Goal: Task Accomplishment & Management: Manage account settings

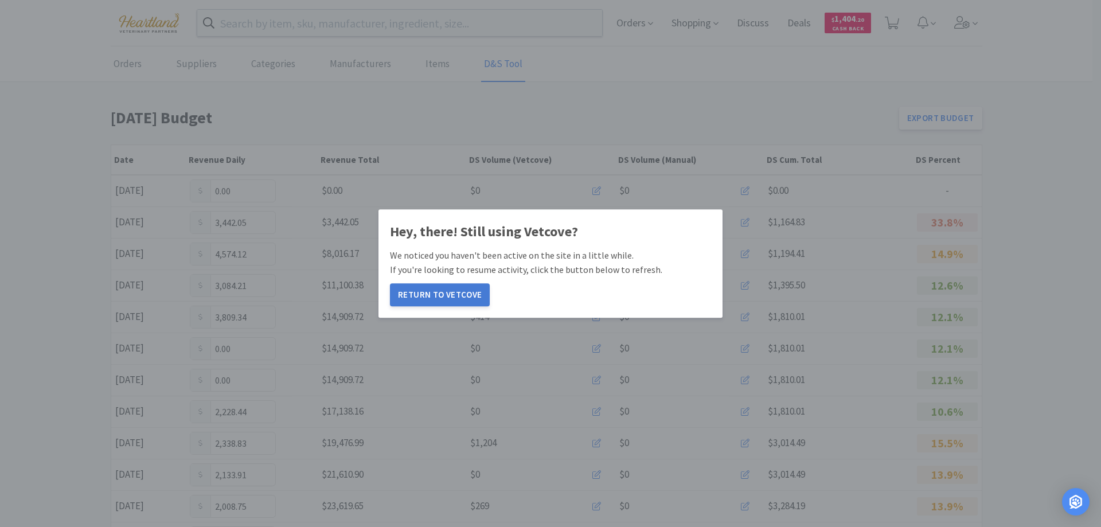
click at [418, 294] on button "Return to Vetcove" at bounding box center [440, 294] width 100 height 23
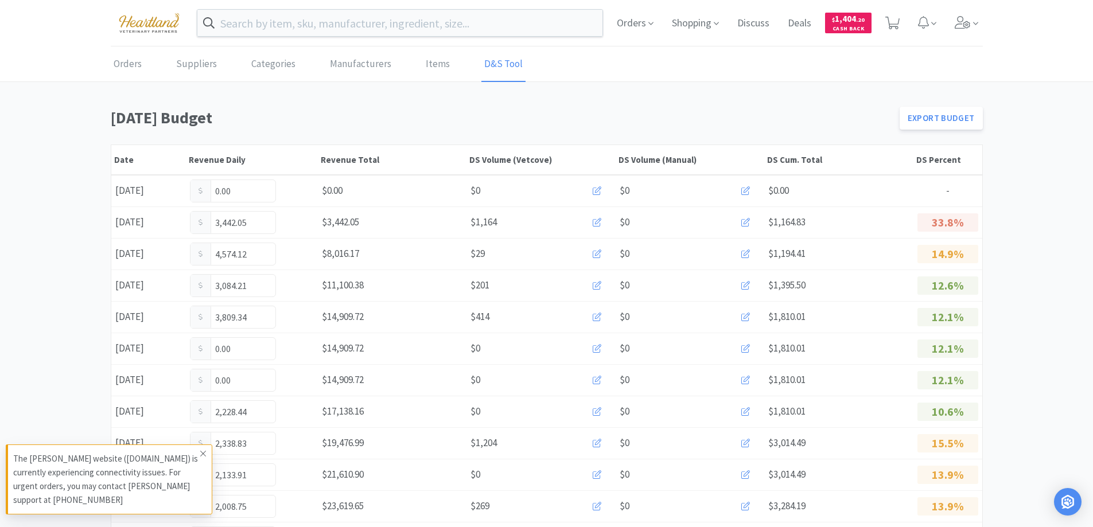
click at [206, 453] on span at bounding box center [203, 453] width 16 height 18
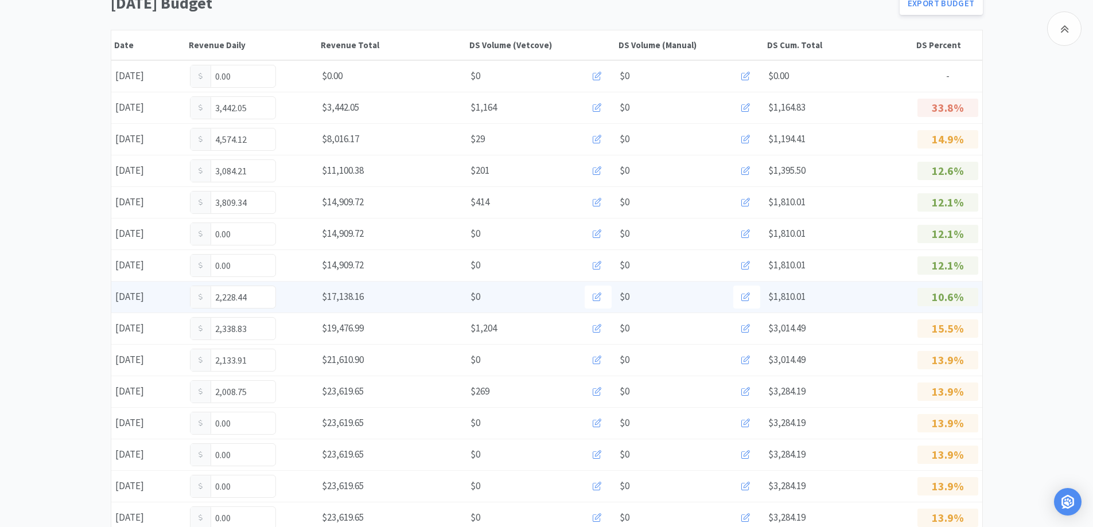
scroll to position [172, 0]
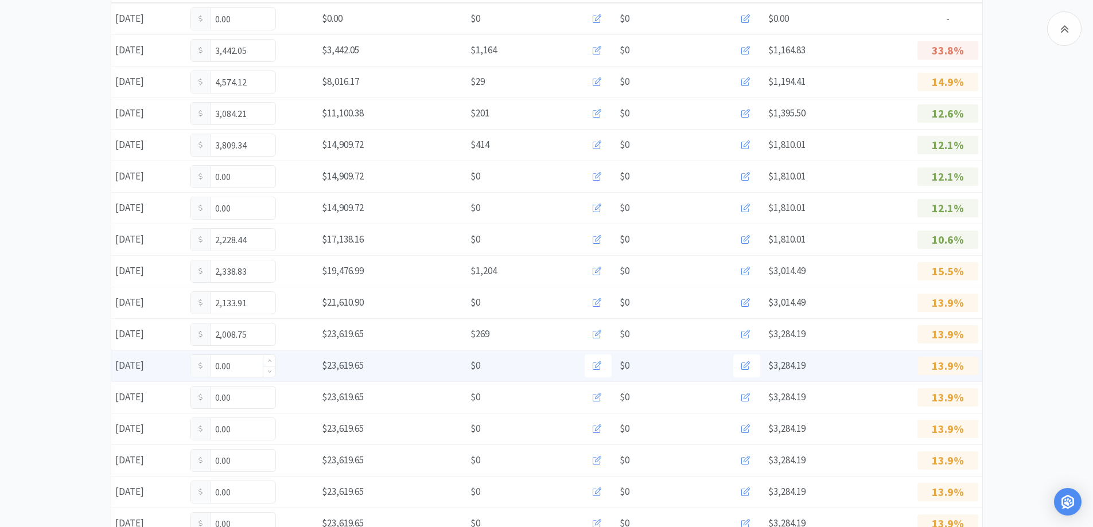
click at [240, 369] on input "0.00" at bounding box center [232, 366] width 85 height 22
type input "0"
type input "287.35"
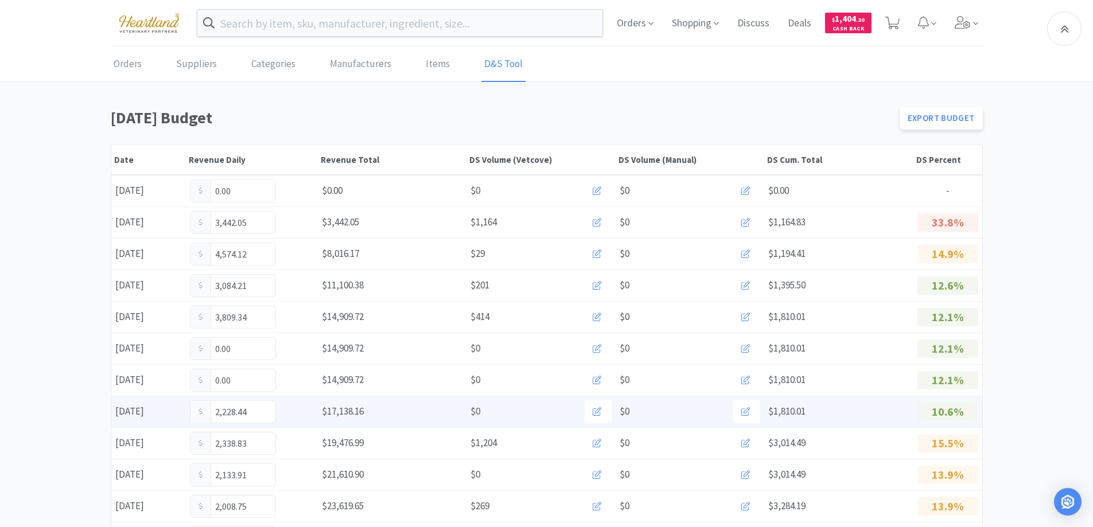
scroll to position [229, 0]
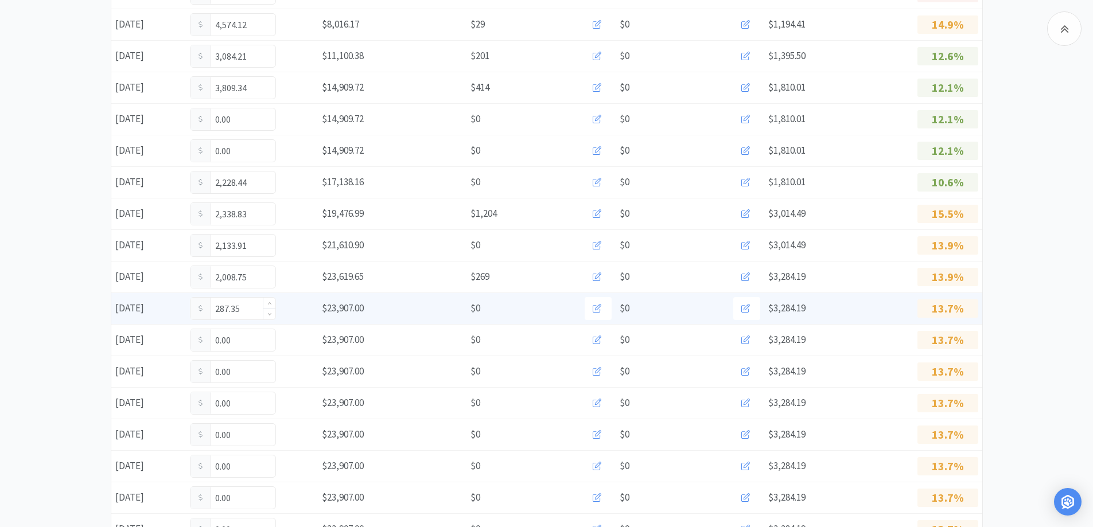
click at [256, 315] on input "287.35" at bounding box center [232, 309] width 85 height 22
type input "2"
type input "712.10"
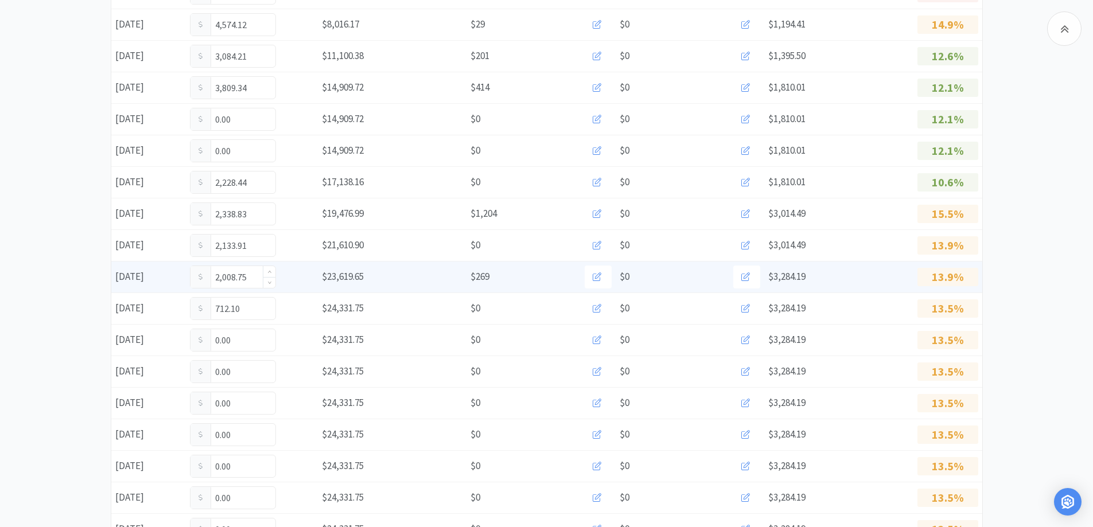
click at [251, 277] on input "2,008.75" at bounding box center [232, 277] width 85 height 22
type input "2"
type input "2,760.20"
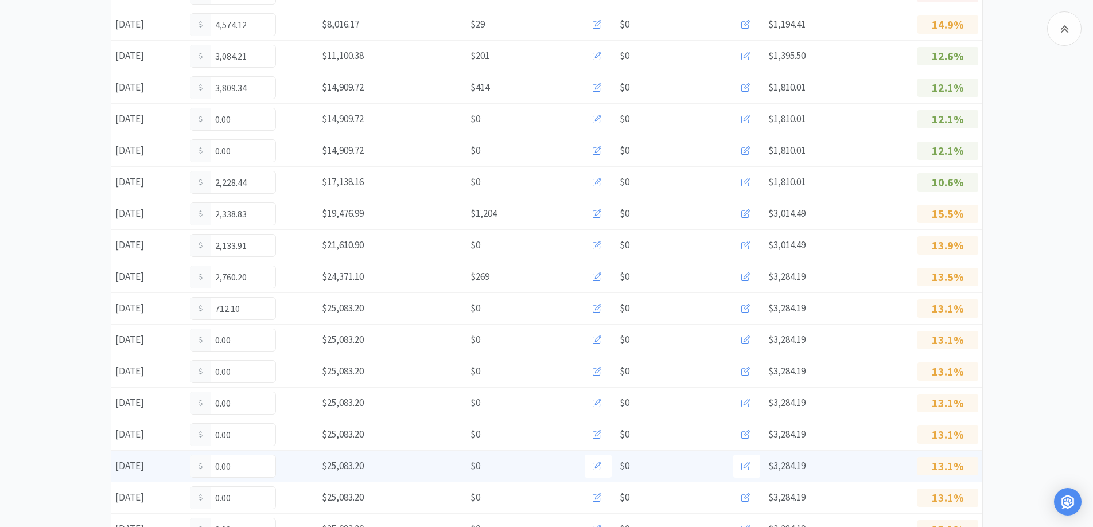
scroll to position [344, 0]
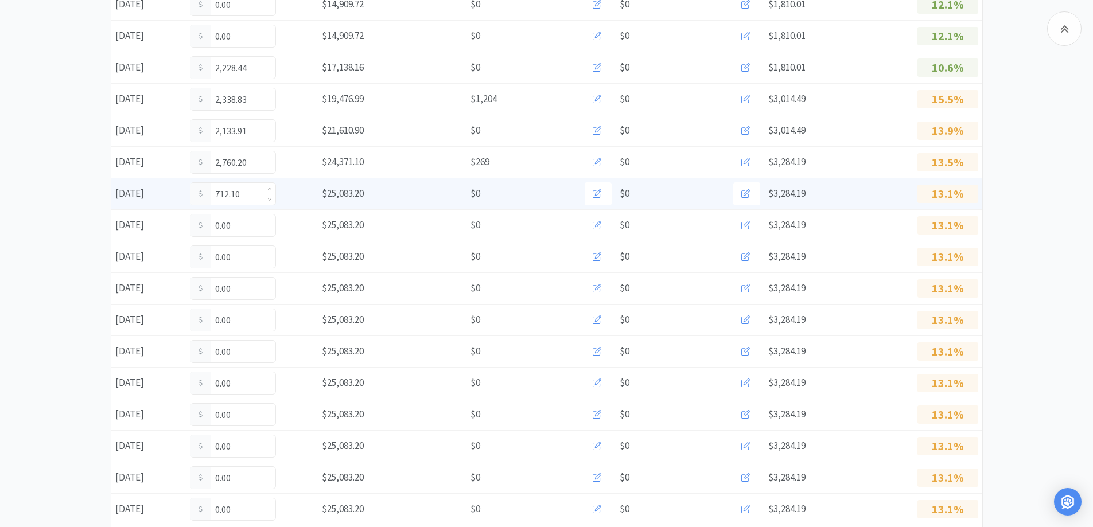
click at [258, 190] on input "712.10" at bounding box center [232, 194] width 85 height 22
type input "7"
type input "895.60"
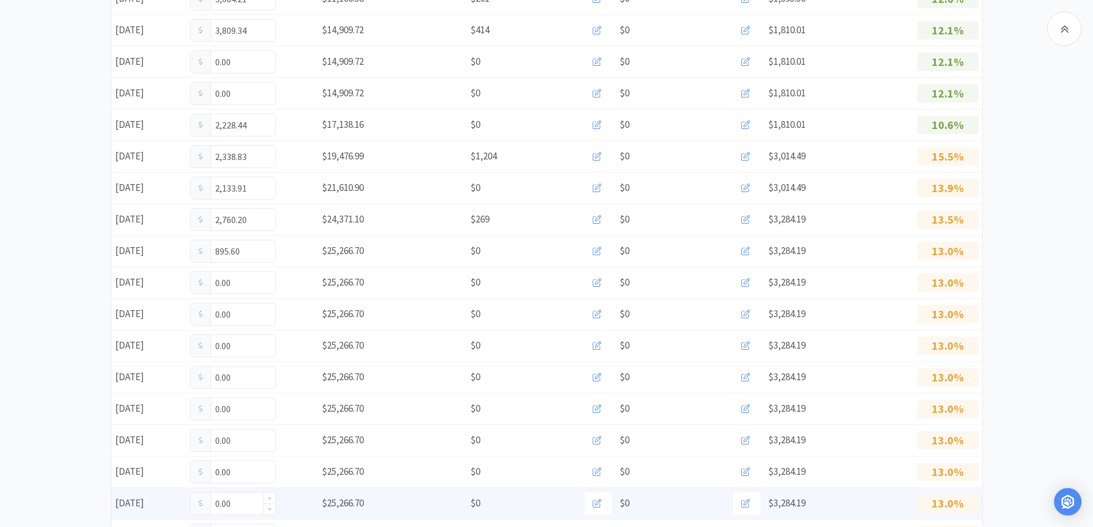
scroll to position [344, 0]
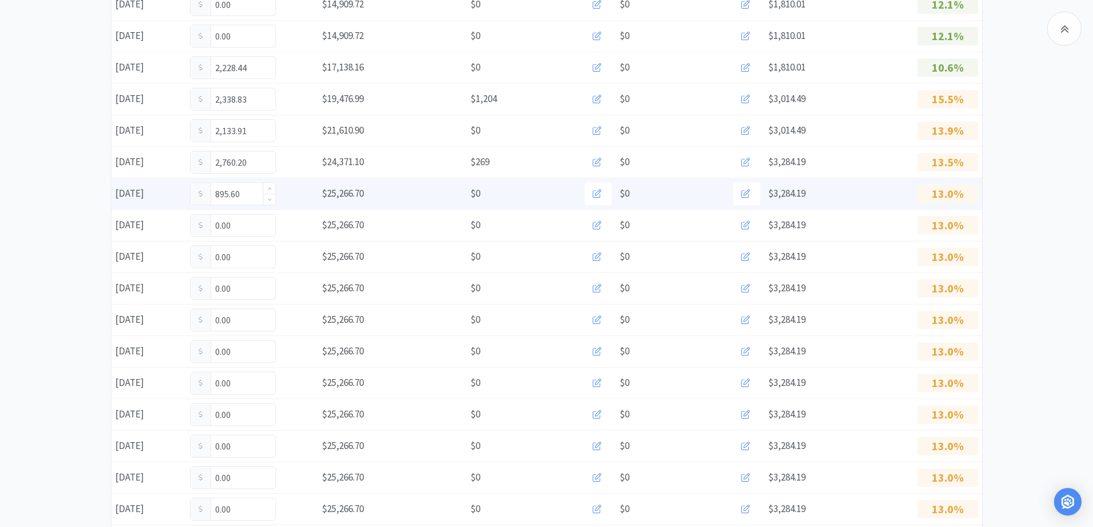
click at [248, 197] on input "895.60" at bounding box center [232, 194] width 85 height 22
type input "8"
type input "1,164.60"
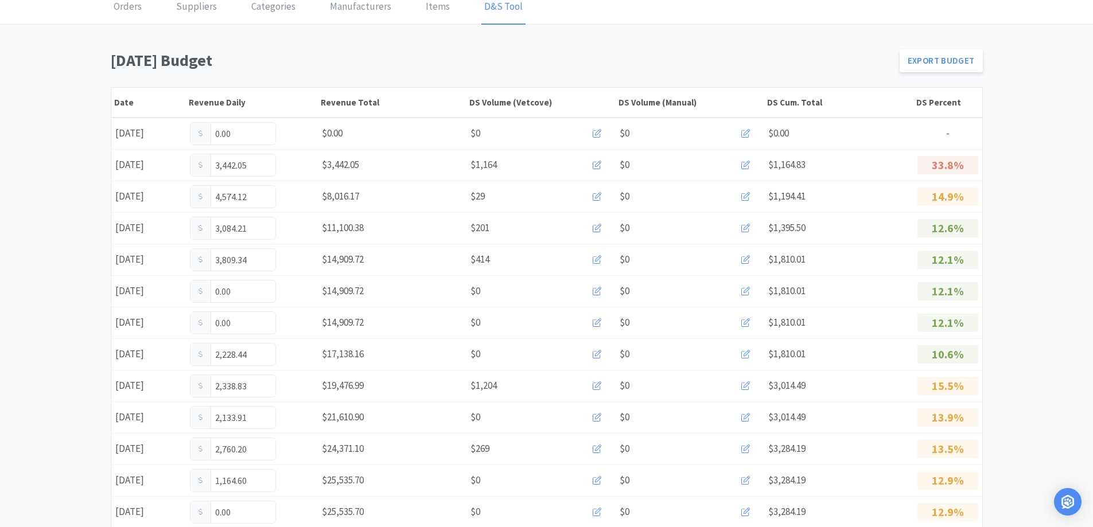
scroll to position [0, 0]
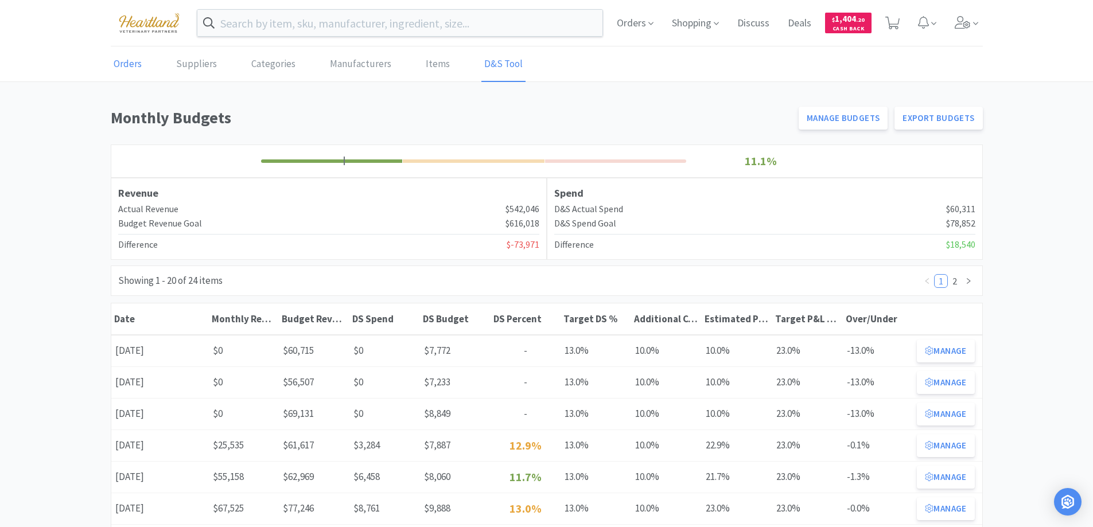
click at [129, 64] on link "Orders" at bounding box center [128, 64] width 34 height 35
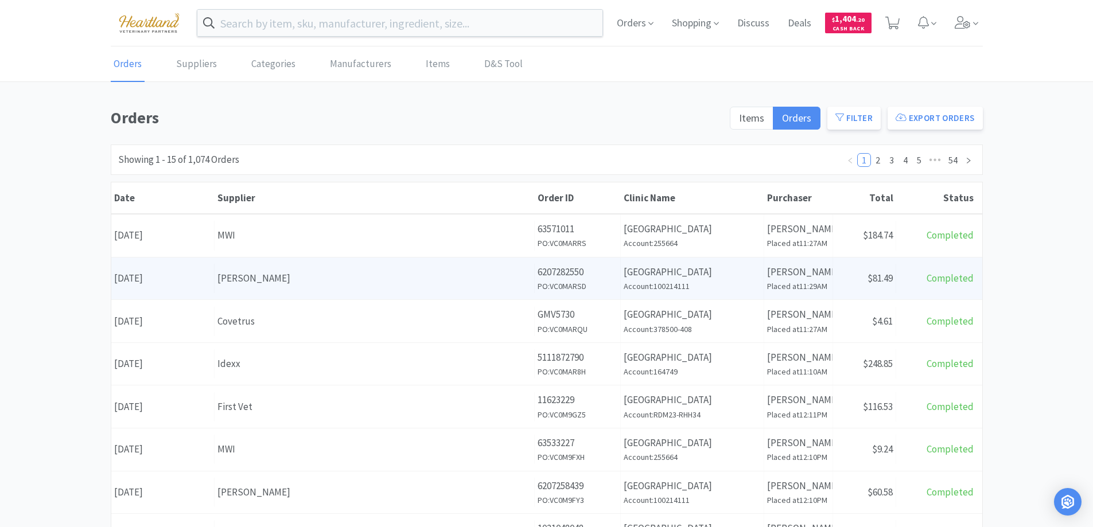
click at [342, 285] on div "Patterson" at bounding box center [374, 278] width 314 height 15
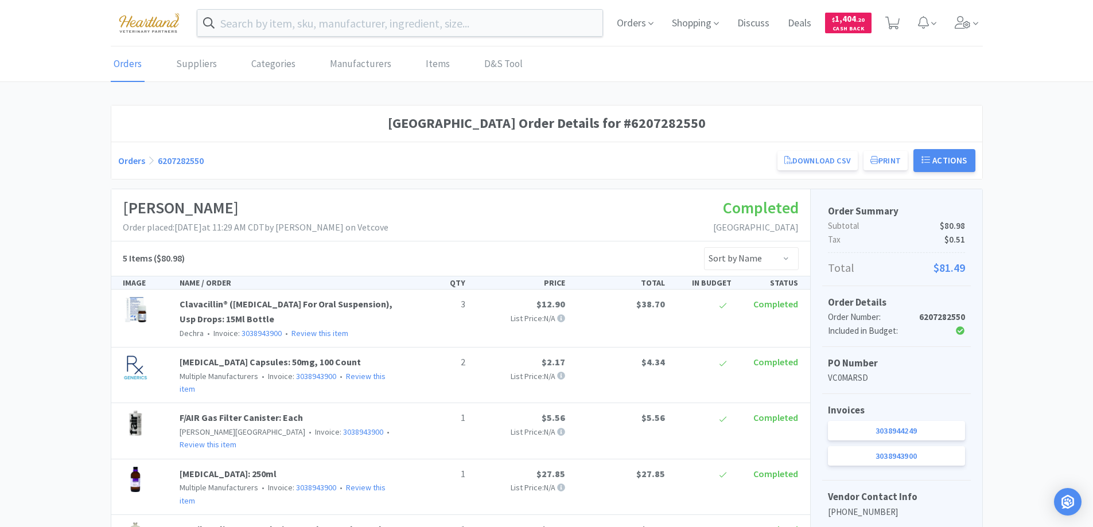
scroll to position [108, 0]
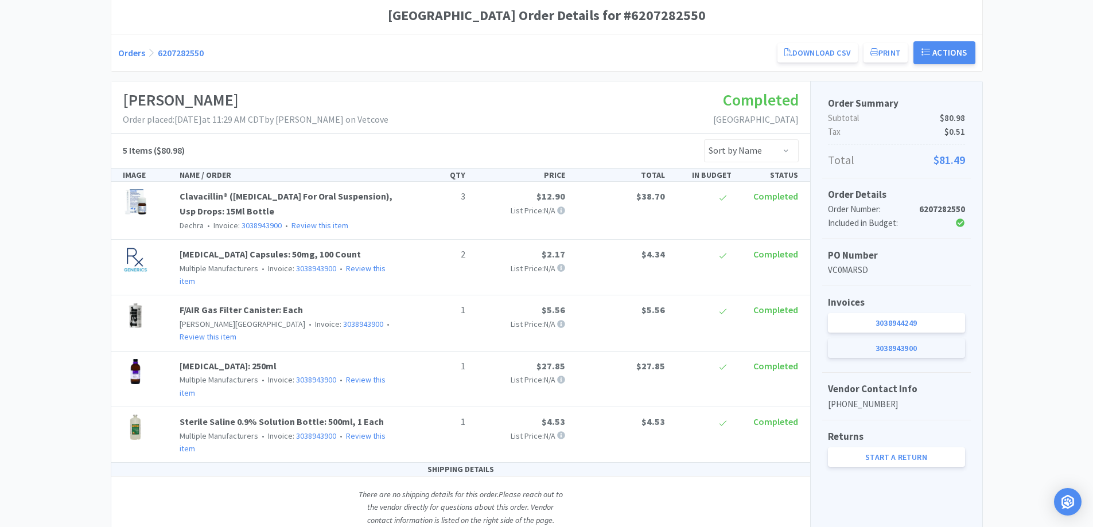
click at [917, 350] on link "3038943900" at bounding box center [896, 348] width 137 height 20
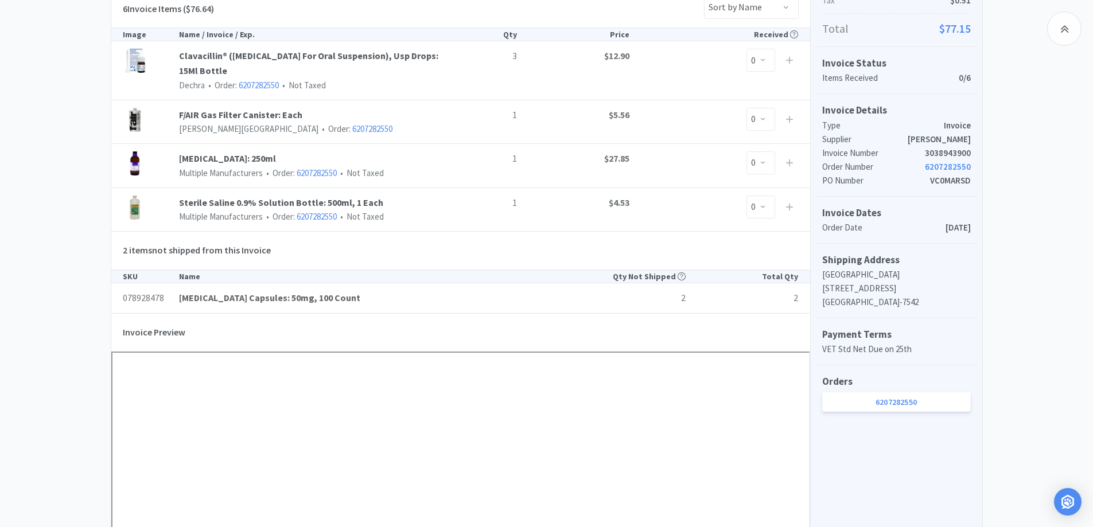
scroll to position [287, 0]
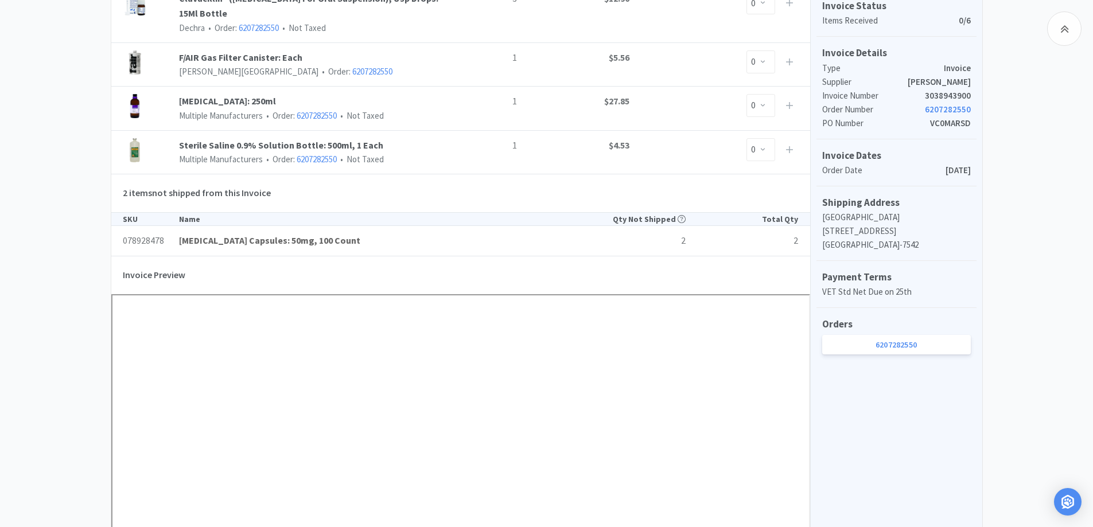
scroll to position [108, 0]
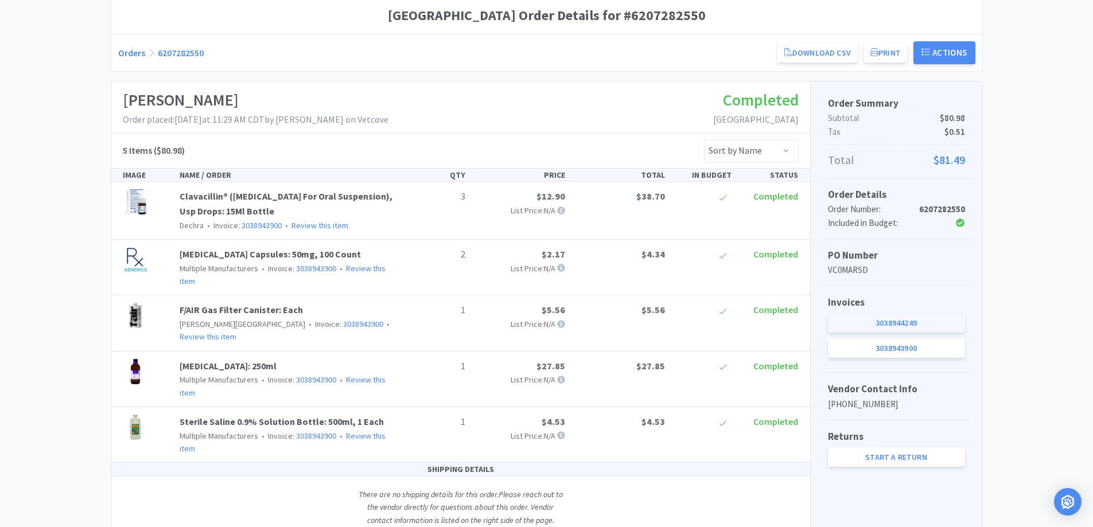
click at [905, 323] on link "3038944249" at bounding box center [896, 323] width 137 height 20
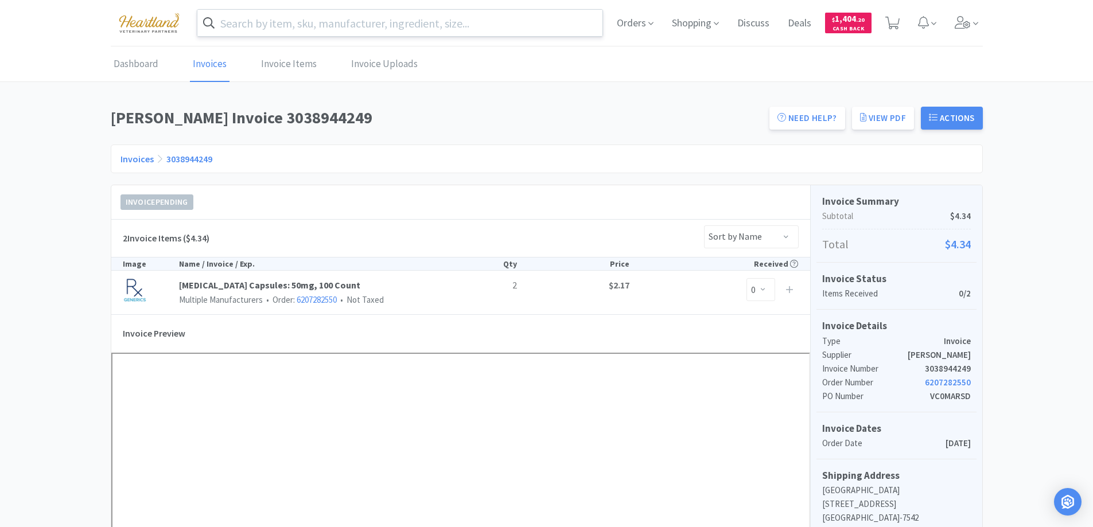
click at [370, 26] on input "text" at bounding box center [399, 23] width 405 height 26
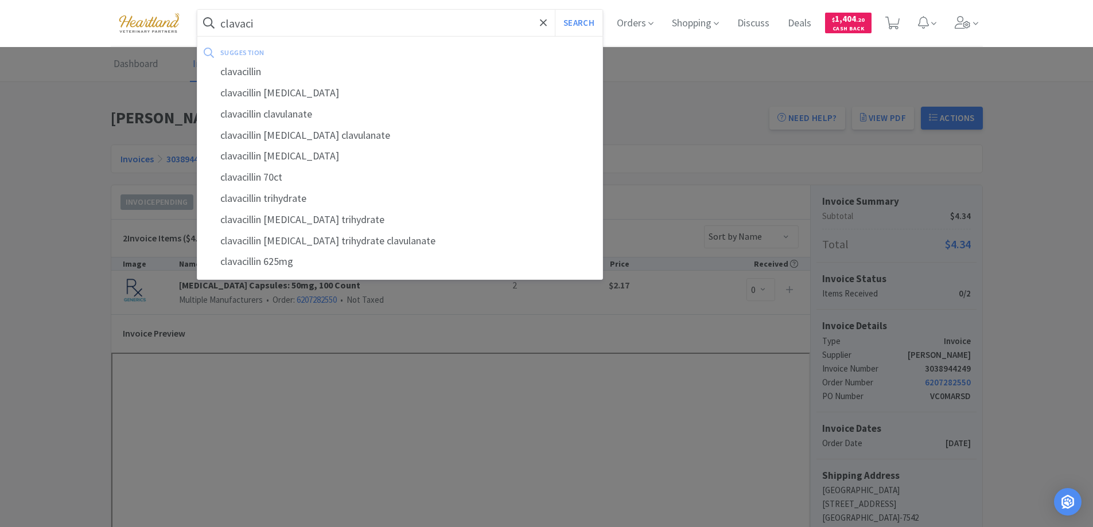
type input "clavaci"
click at [555, 10] on button "Search" at bounding box center [579, 23] width 48 height 26
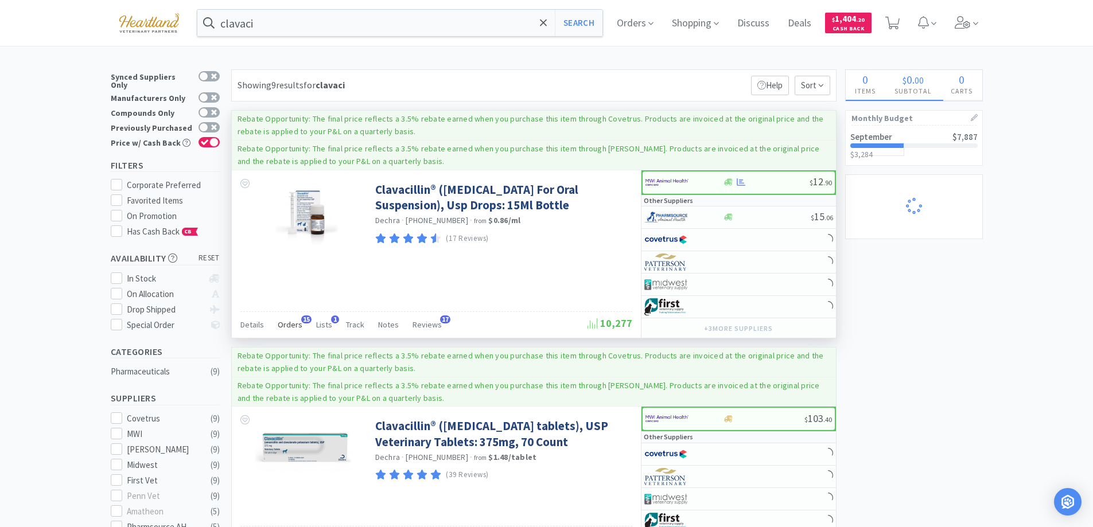
click at [297, 325] on span "Orders" at bounding box center [290, 324] width 25 height 10
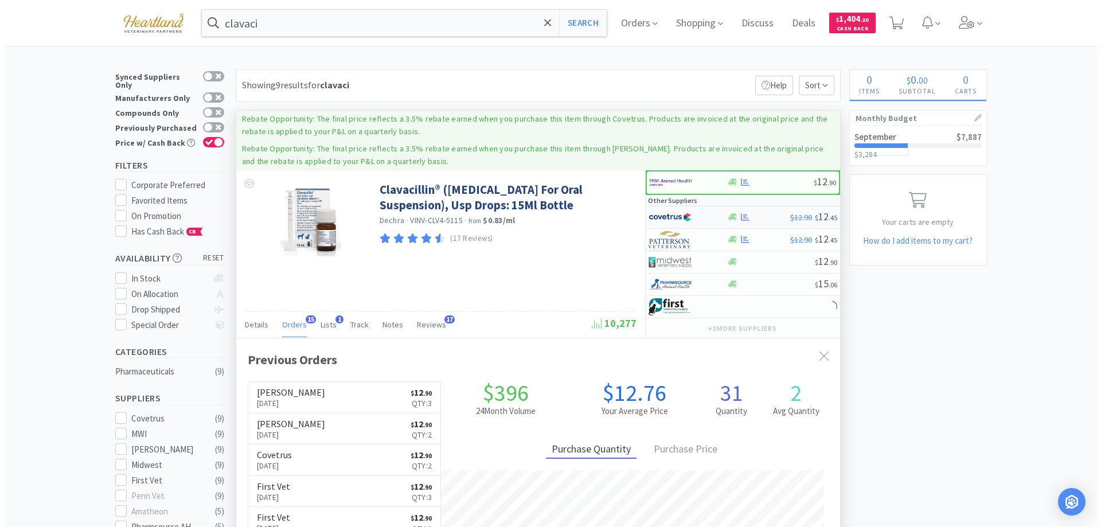
scroll to position [307, 604]
click at [708, 213] on div at bounding box center [683, 218] width 79 height 20
select select "1"
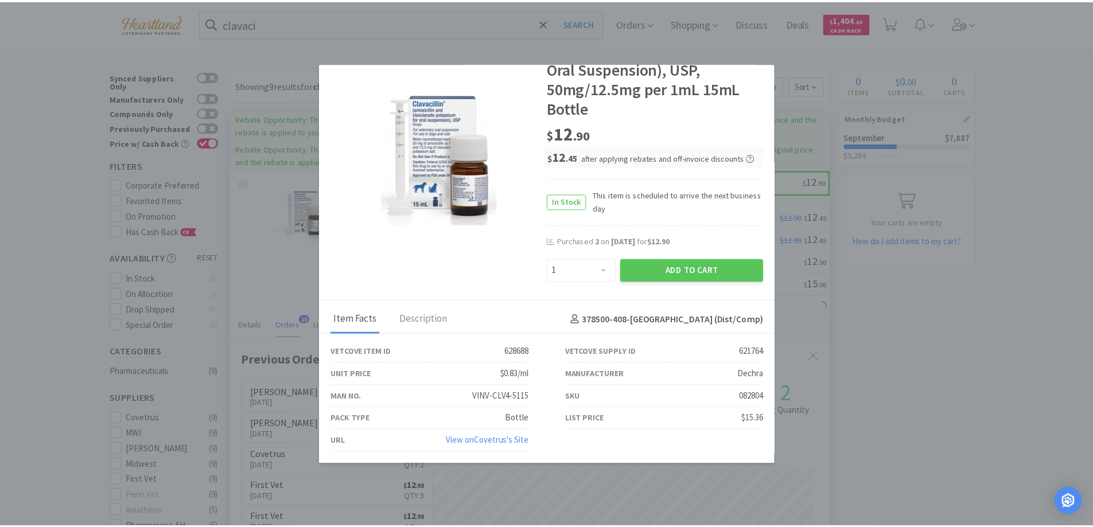
scroll to position [0, 0]
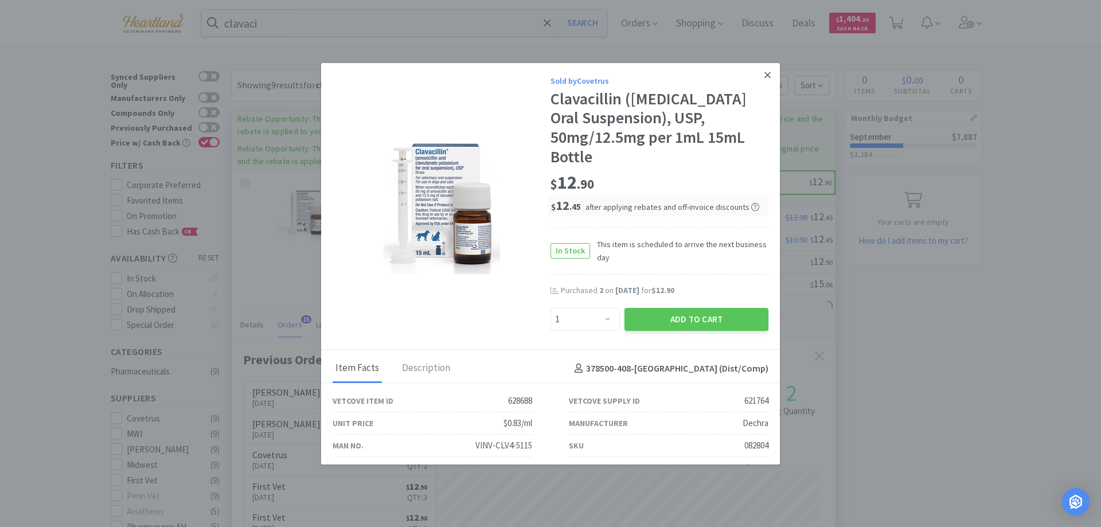
click at [765, 78] on icon at bounding box center [768, 75] width 6 height 10
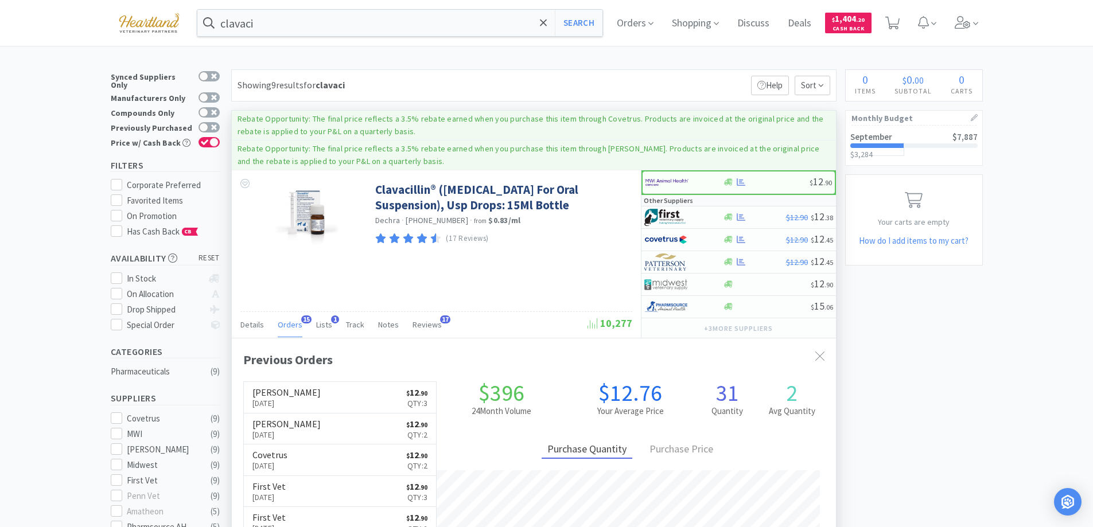
scroll to position [307, 604]
click at [274, 29] on input "clavaci" at bounding box center [399, 23] width 405 height 26
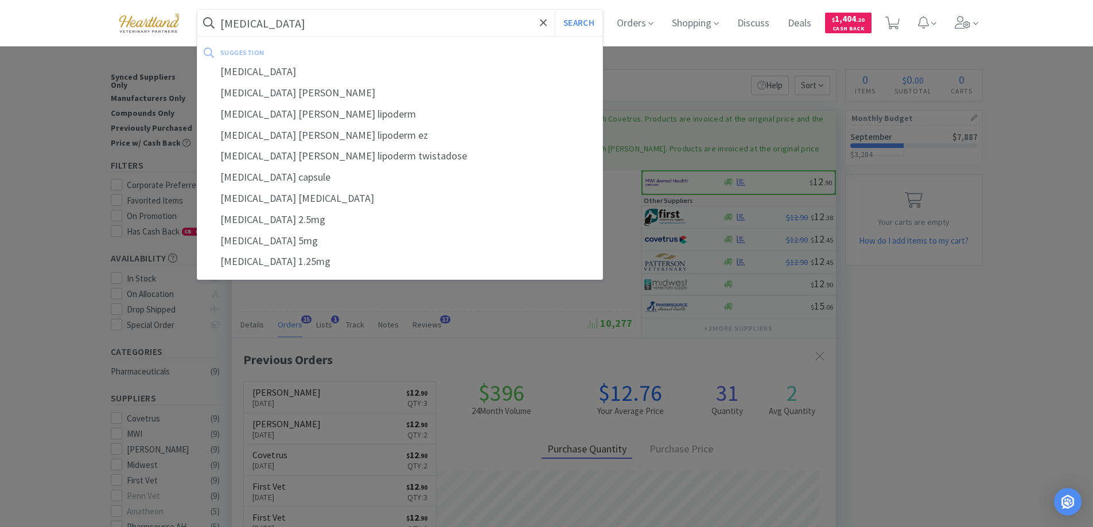
type input "methimazole"
click at [555, 10] on button "Search" at bounding box center [579, 23] width 48 height 26
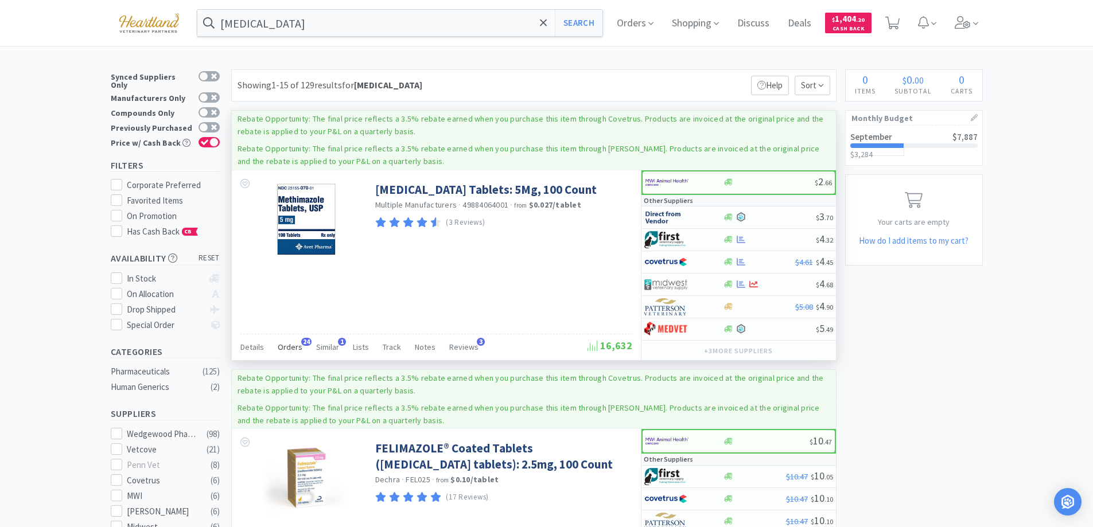
click at [293, 348] on span "Orders" at bounding box center [290, 347] width 25 height 10
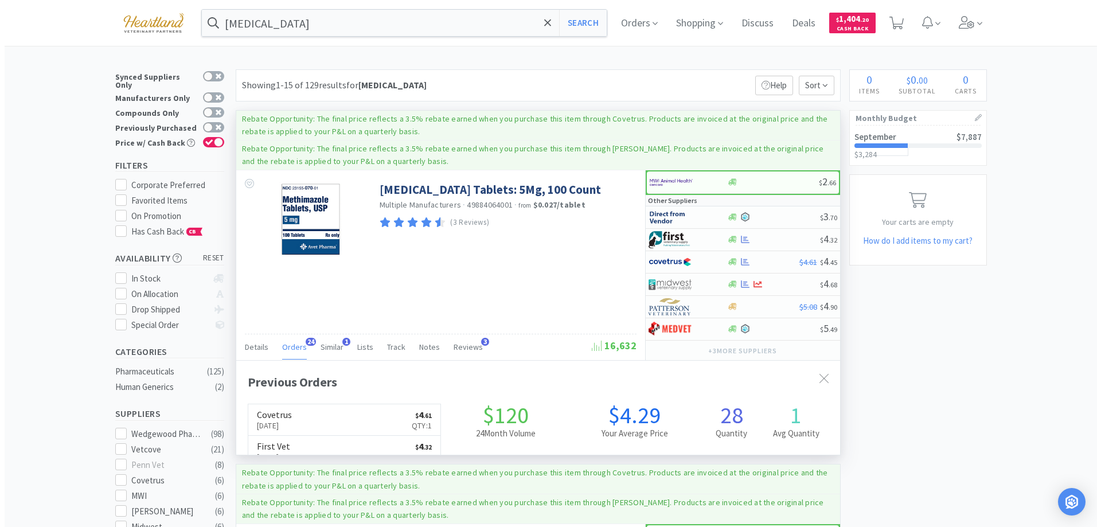
scroll to position [307, 604]
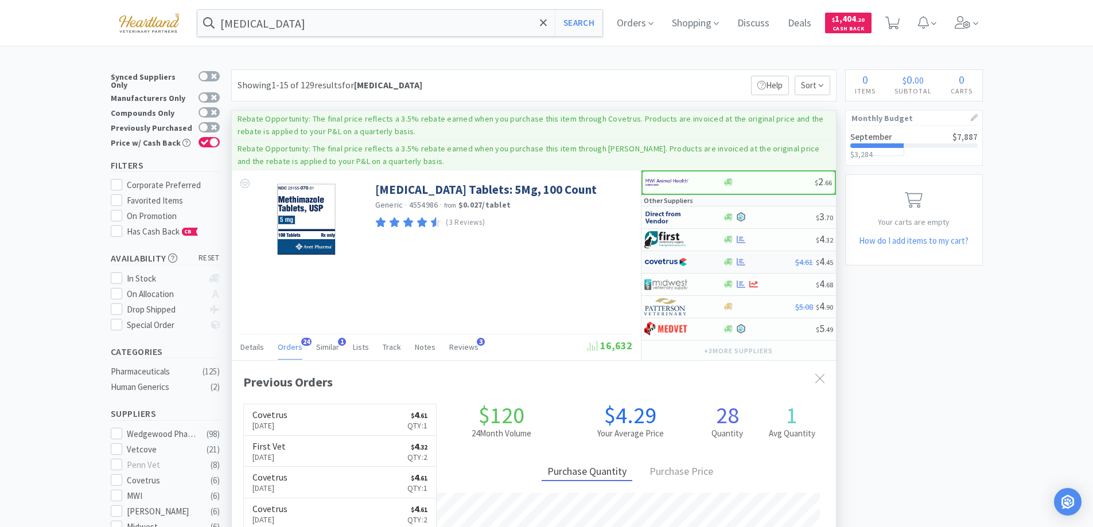
click at [706, 259] on div at bounding box center [675, 262] width 63 height 20
select select "1"
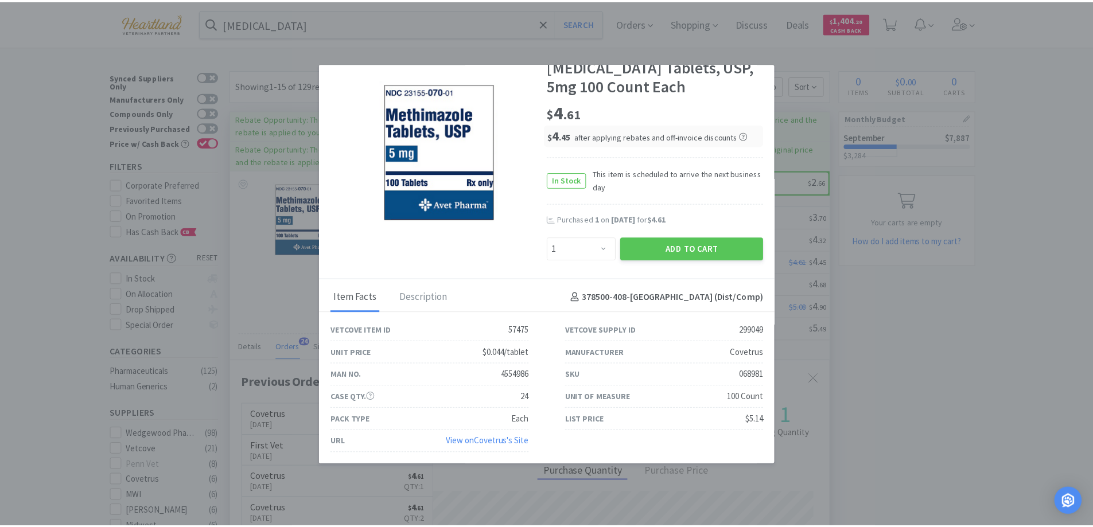
scroll to position [0, 0]
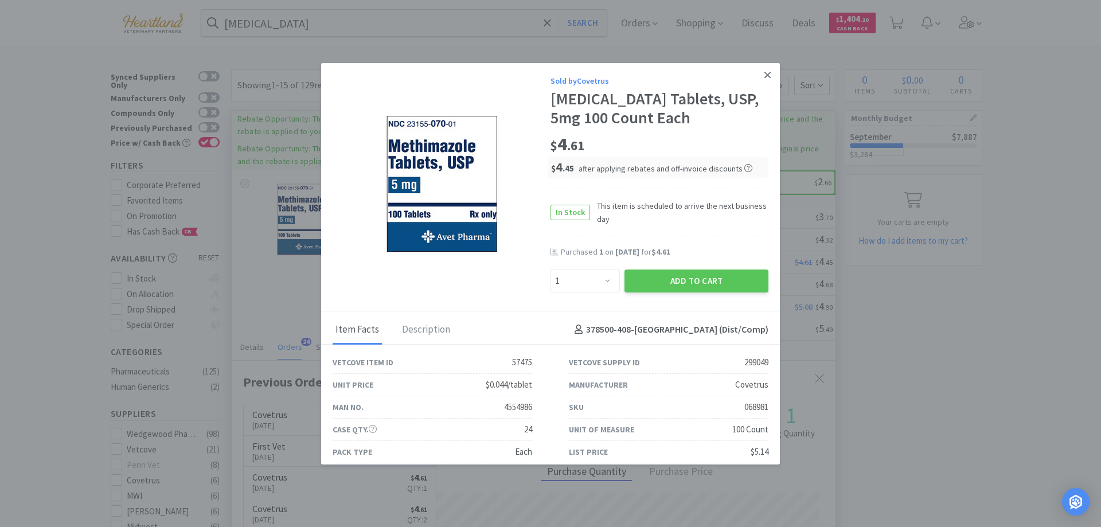
click at [765, 74] on icon at bounding box center [768, 75] width 6 height 6
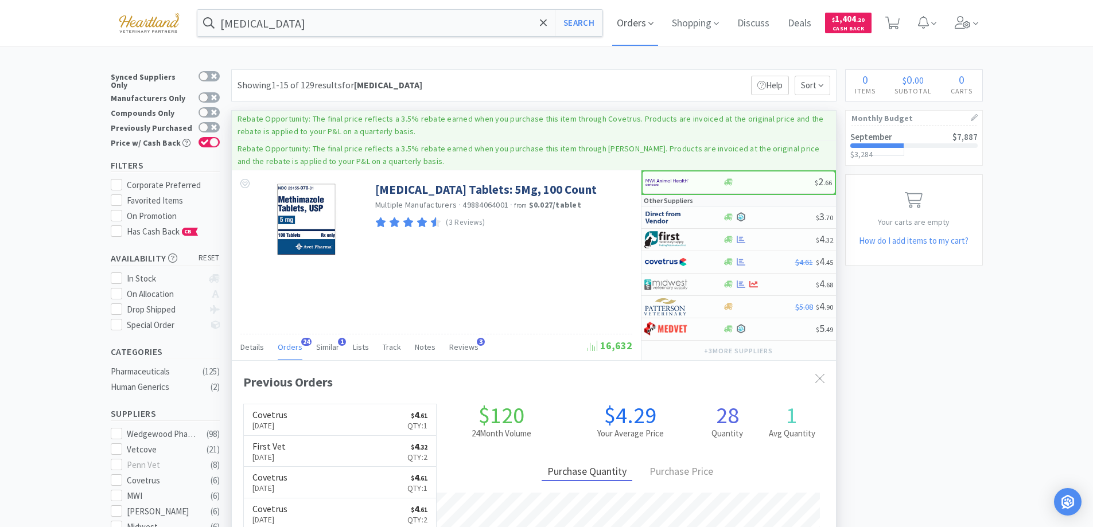
click at [658, 23] on span "Orders" at bounding box center [635, 23] width 46 height 46
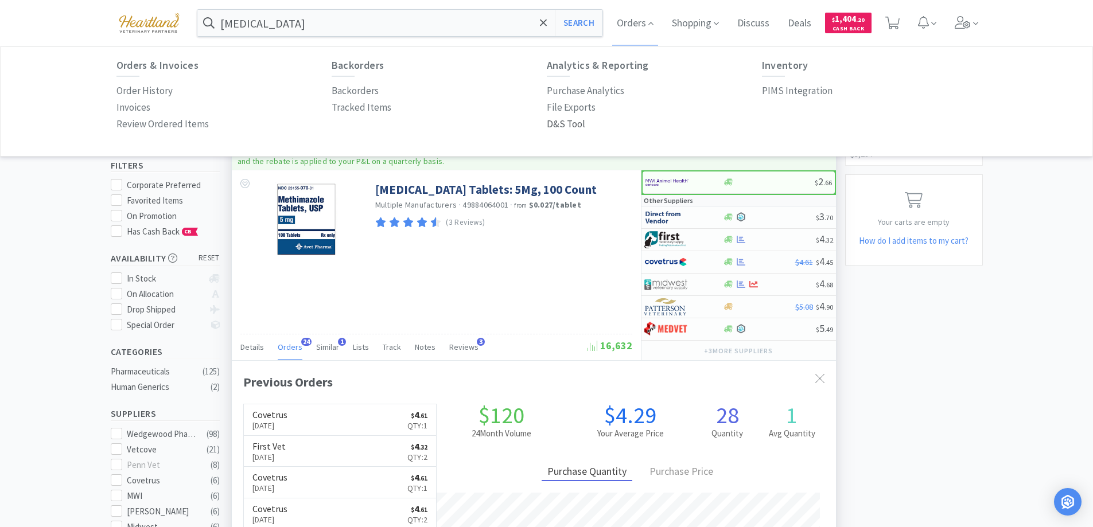
click at [573, 119] on p "D&S Tool" at bounding box center [566, 123] width 38 height 15
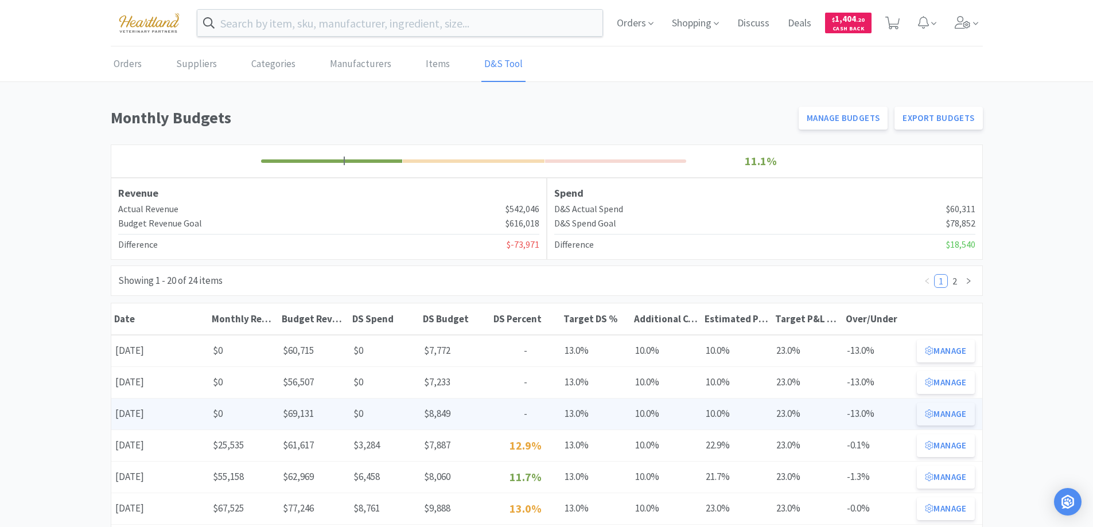
scroll to position [115, 0]
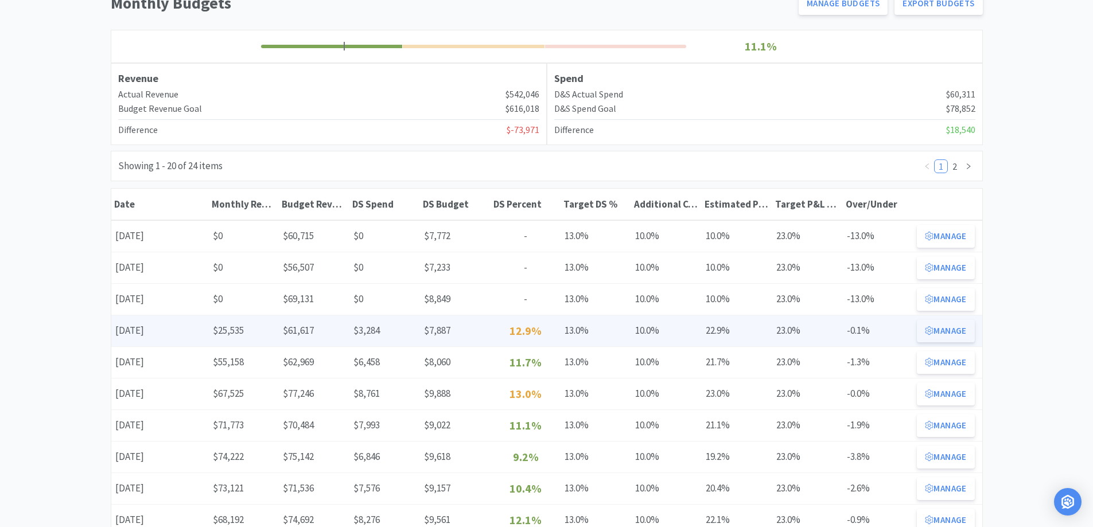
click at [943, 328] on button "Manage" at bounding box center [945, 330] width 57 height 23
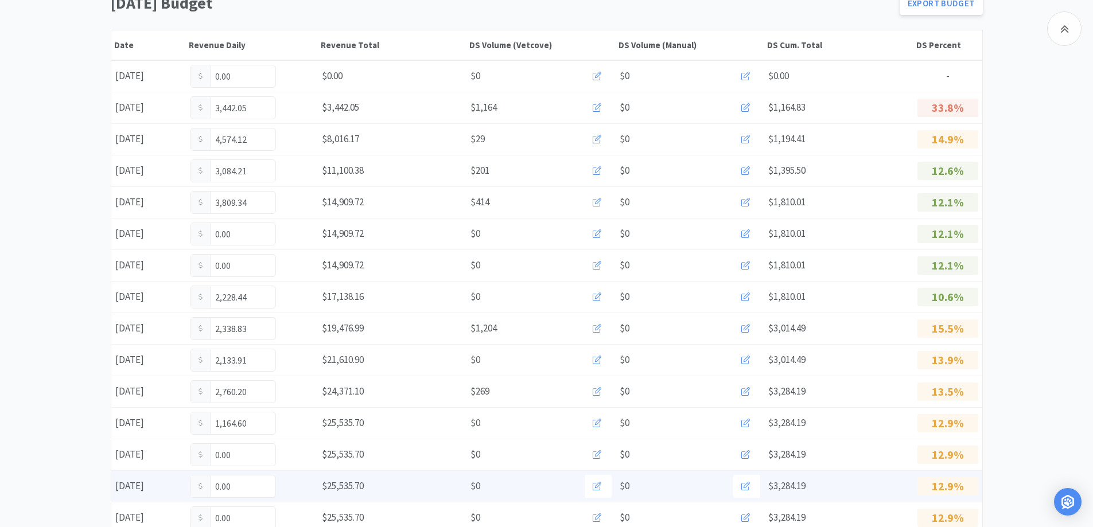
scroll to position [229, 0]
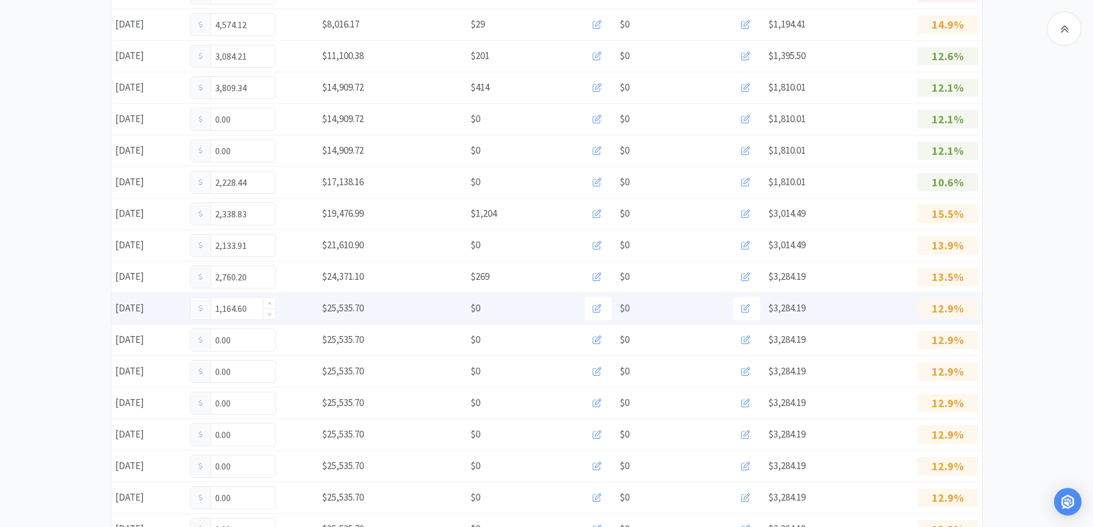
click at [254, 307] on input "1,164.60" at bounding box center [232, 309] width 85 height 22
type input "1"
type input "1,235.10"
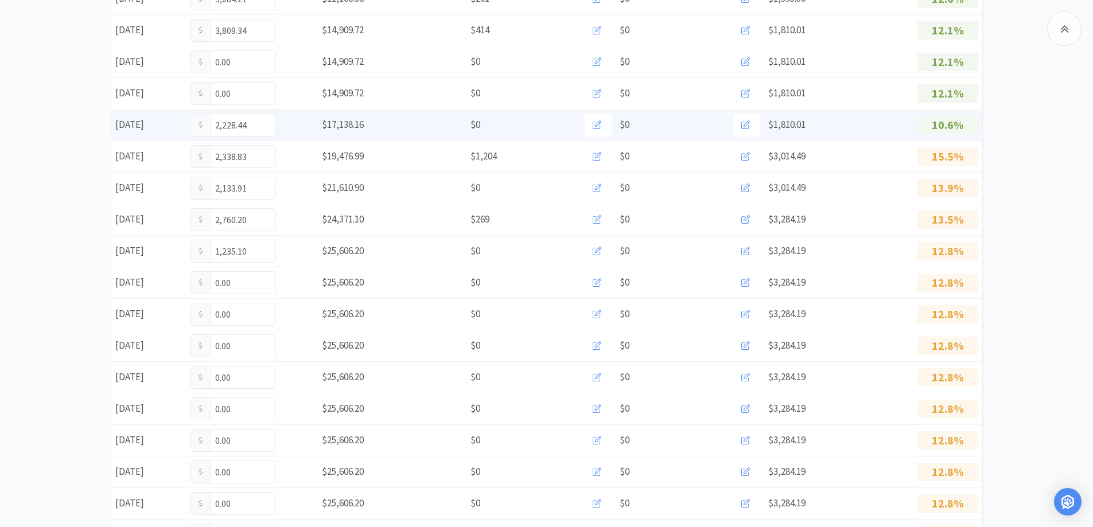
scroll to position [0, 0]
